Goal: Register for event/course

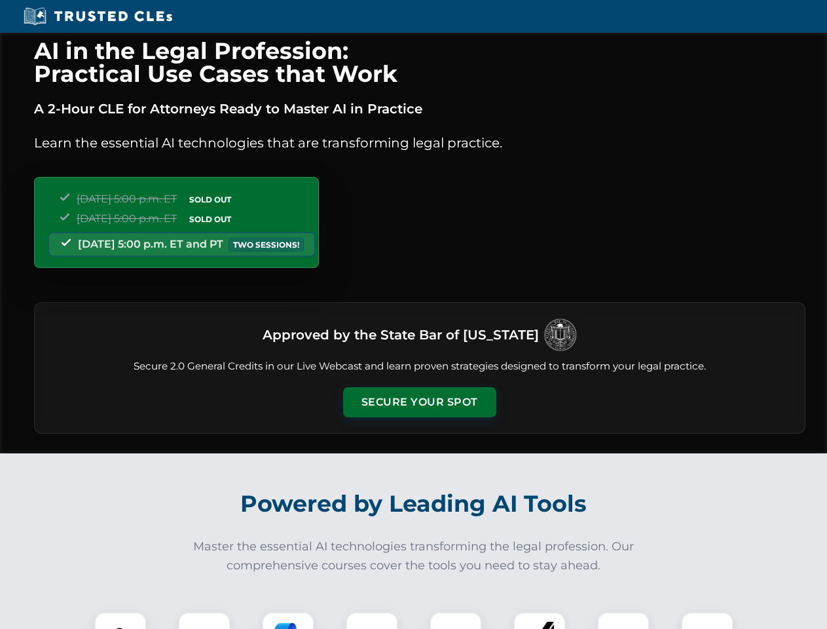
click at [419, 402] on button "Secure Your Spot" at bounding box center [419, 402] width 153 height 30
click at [121, 620] on img at bounding box center [121, 638] width 38 height 38
